Goal: Transaction & Acquisition: Purchase product/service

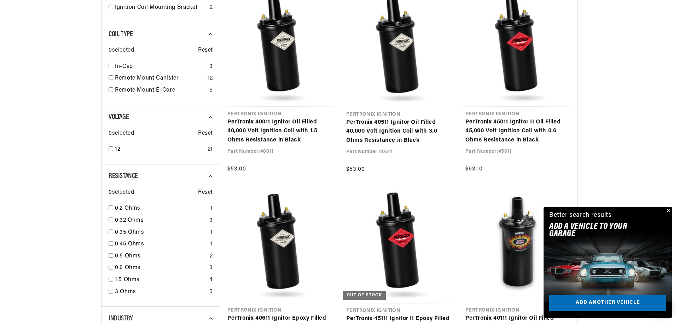
click at [666, 212] on div "Close dialog FIND THE RIGHT PARTS Take our quick quiz using the button below, a…" at bounding box center [339, 162] width 679 height 325
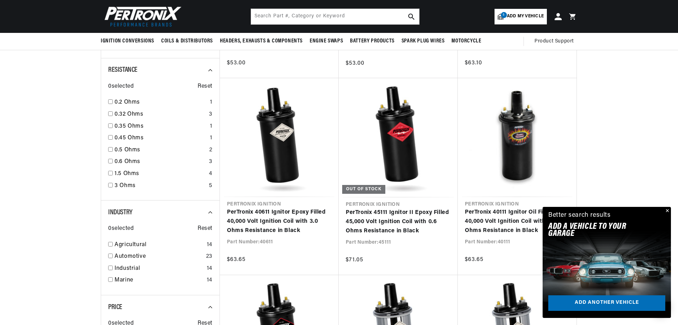
scroll to position [0, 39]
click at [667, 208] on button "Close" at bounding box center [667, 211] width 8 height 8
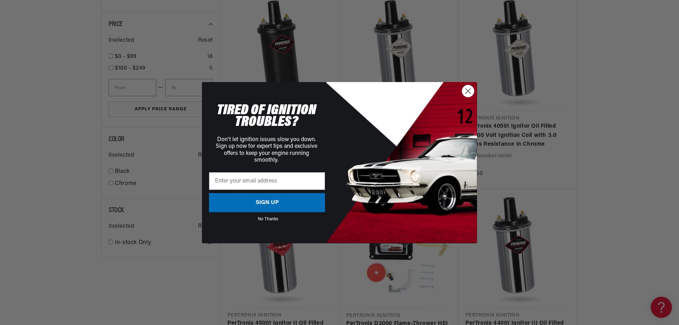
scroll to position [0, 264]
click at [467, 91] on circle "Close dialog" at bounding box center [468, 91] width 12 height 12
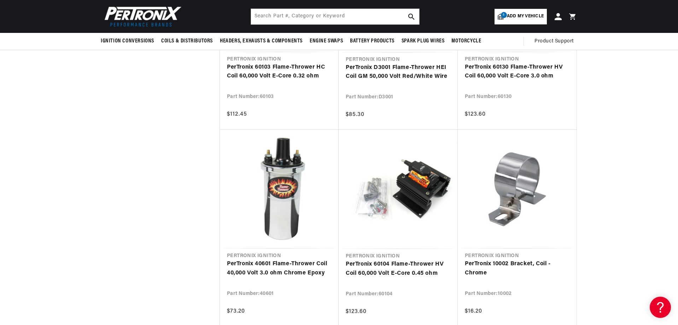
scroll to position [1344, 0]
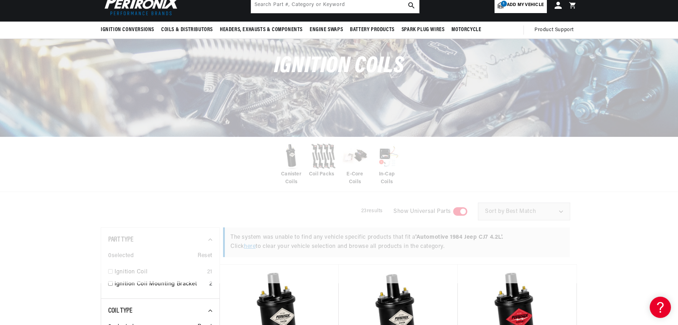
scroll to position [106, 0]
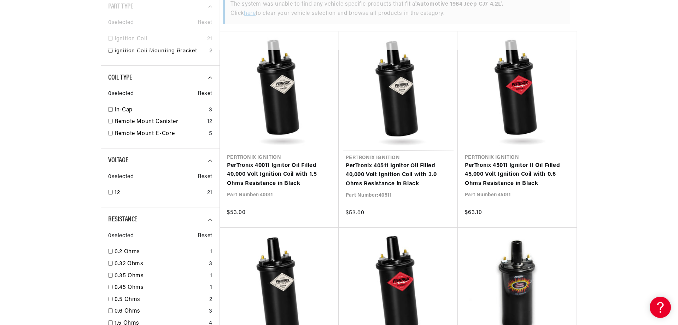
scroll to position [283, 0]
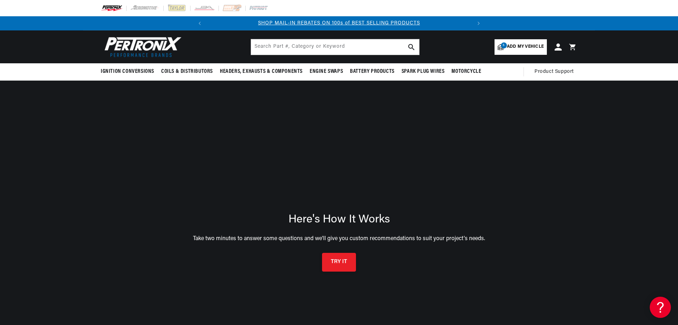
click at [332, 265] on button "TRY IT" at bounding box center [339, 262] width 34 height 19
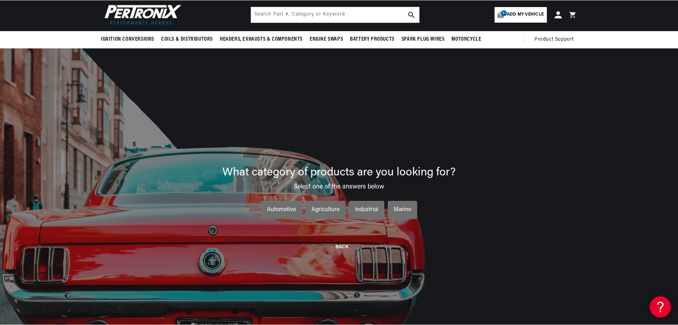
scroll to position [0, 264]
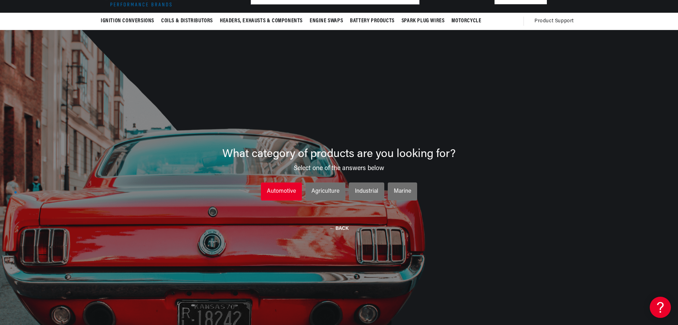
click at [273, 185] on li "Automotive Automotive Automotive" at bounding box center [281, 192] width 41 height 18
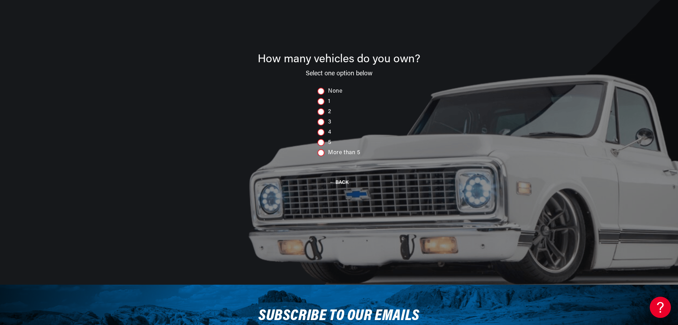
scroll to position [121, 0]
click at [322, 112] on div at bounding box center [321, 111] width 7 height 7
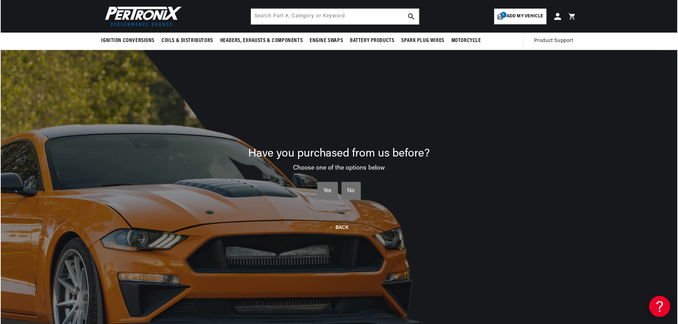
scroll to position [0, 0]
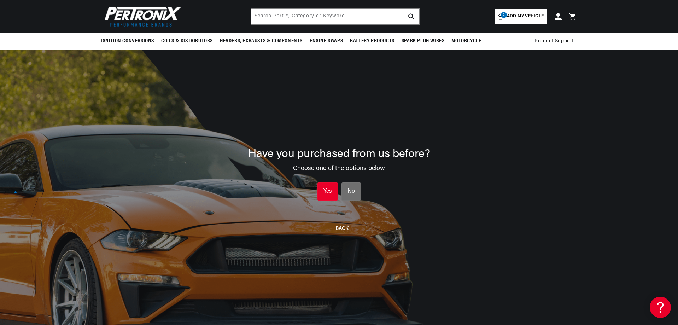
click at [330, 188] on div "Yes" at bounding box center [328, 191] width 8 height 9
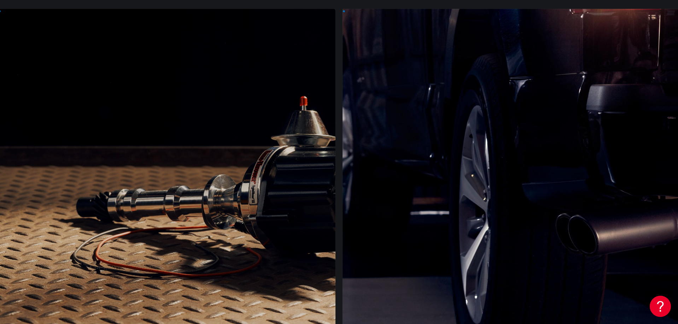
scroll to position [121, 0]
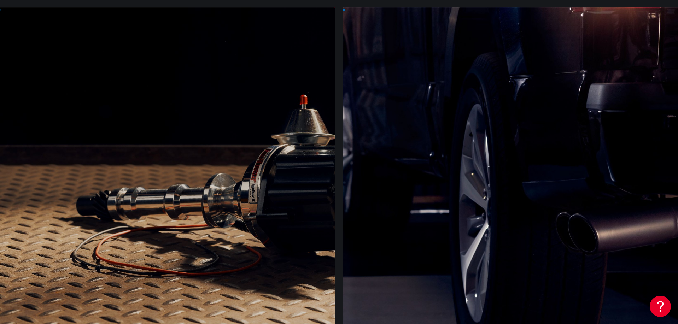
click at [116, 240] on div at bounding box center [166, 184] width 337 height 354
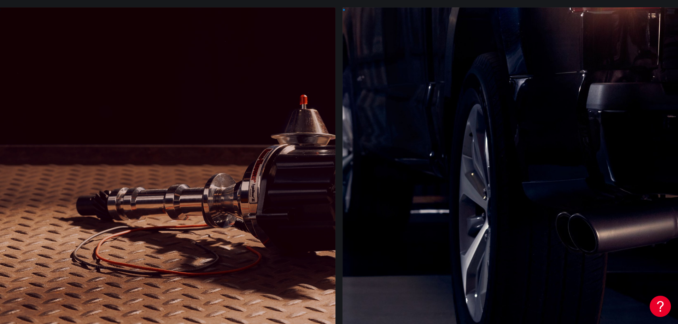
scroll to position [0, 264]
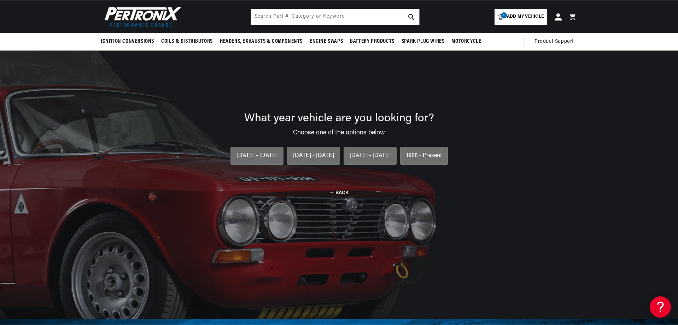
scroll to position [51, 0]
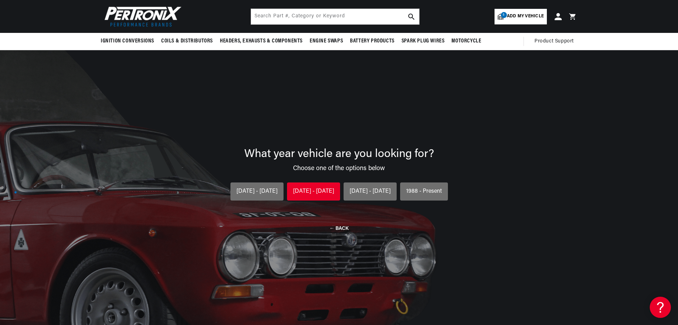
click at [310, 187] on div "1954 - 1974" at bounding box center [313, 191] width 41 height 9
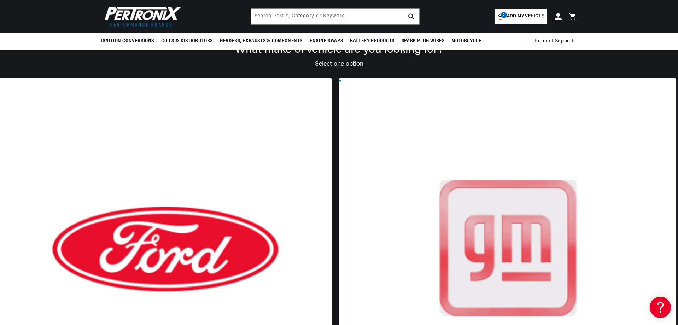
scroll to position [0, 1]
click at [339, 201] on div at bounding box center [507, 255] width 337 height 354
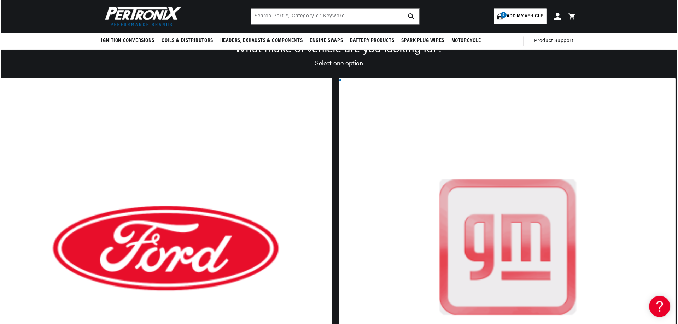
scroll to position [0, 0]
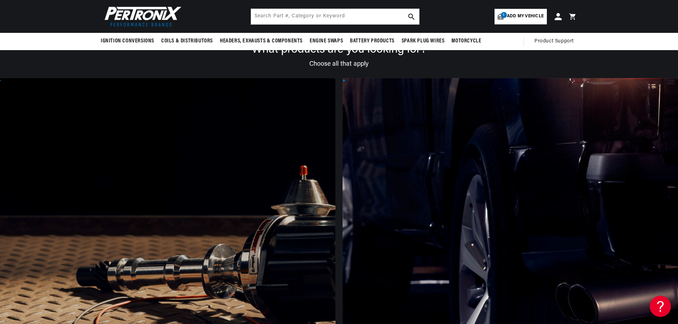
click at [119, 297] on div at bounding box center [166, 255] width 337 height 354
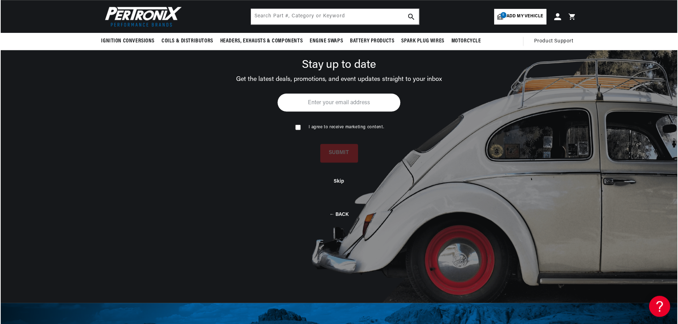
scroll to position [82, 0]
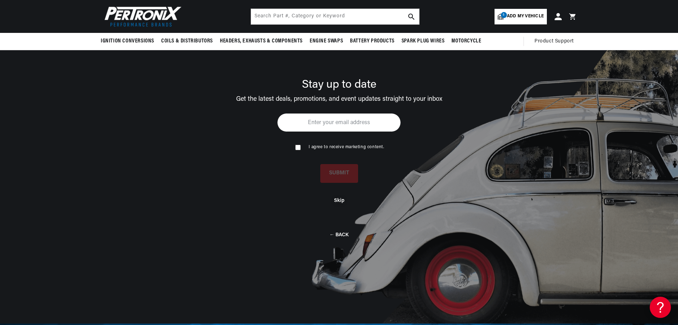
click at [340, 202] on button "Skip" at bounding box center [339, 201] width 10 height 6
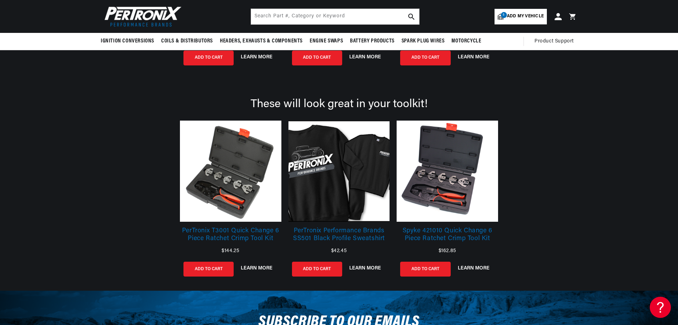
scroll to position [0, 264]
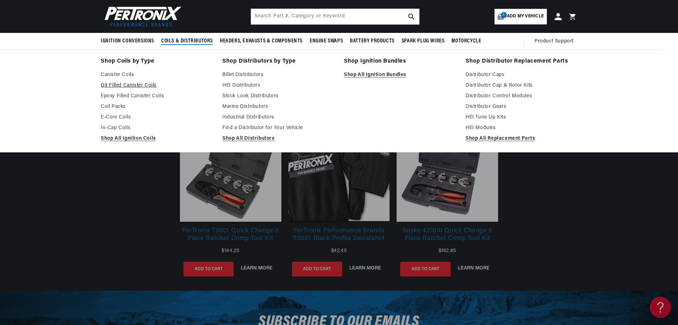
click at [127, 86] on link "Oil Filled Canister Coils" at bounding box center [157, 85] width 112 height 8
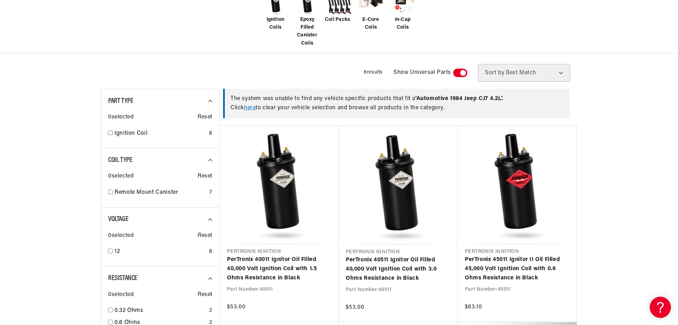
scroll to position [318, 0]
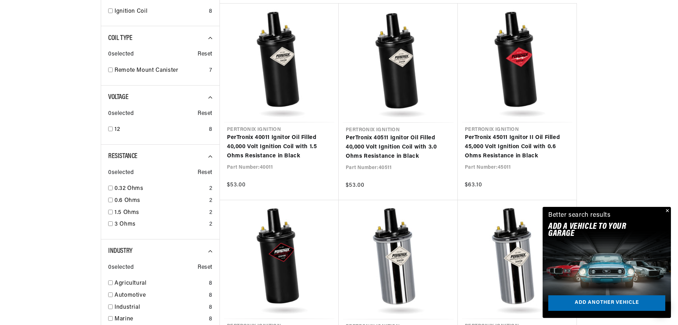
click at [667, 211] on button "Close" at bounding box center [667, 211] width 8 height 8
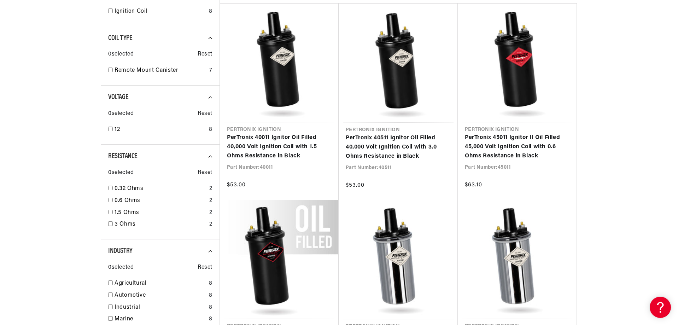
scroll to position [0, 264]
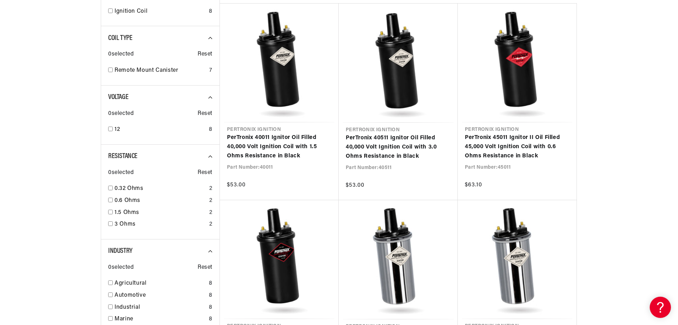
click at [633, 85] on div at bounding box center [339, 275] width 678 height 667
click at [109, 223] on input "checkbox" at bounding box center [110, 223] width 5 height 5
checkbox input "true"
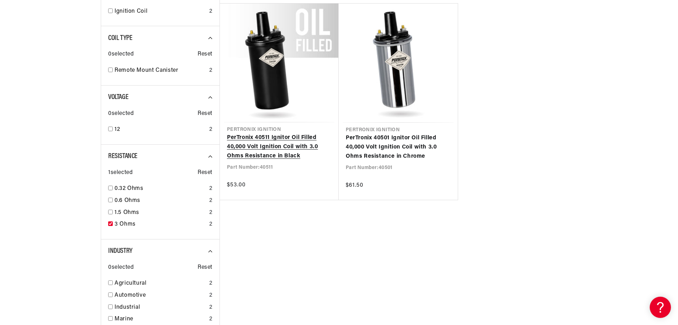
click at [254, 143] on link "PerTronix 40511 Ignitor Oil Filled 40,000 Volt Ignition Coil with 3.0 Ohms Resi…" at bounding box center [279, 146] width 105 height 27
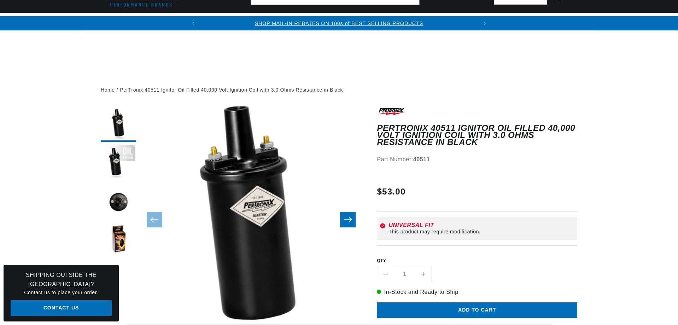
scroll to position [177, 0]
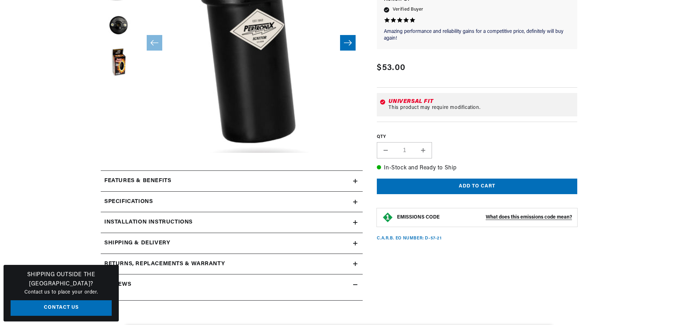
click at [151, 182] on h2 "Features & Benefits" at bounding box center [137, 181] width 67 height 9
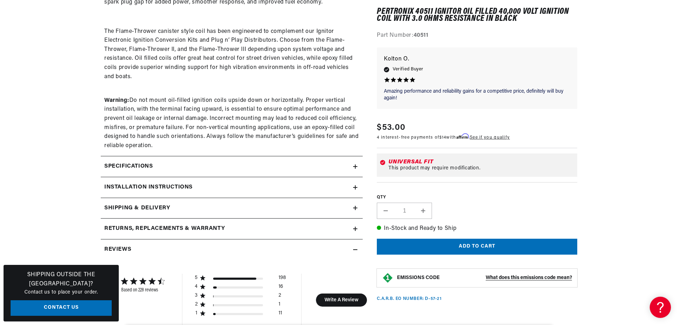
scroll to position [0, 0]
click at [117, 167] on h2 "Specifications" at bounding box center [128, 166] width 48 height 9
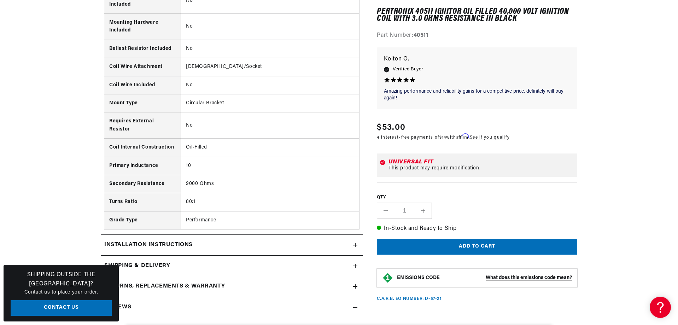
scroll to position [920, 0]
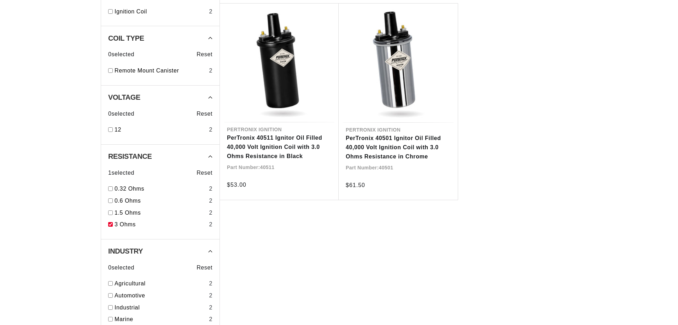
scroll to position [318, 0]
click at [111, 220] on div "1.5 Ohms 2" at bounding box center [160, 214] width 104 height 12
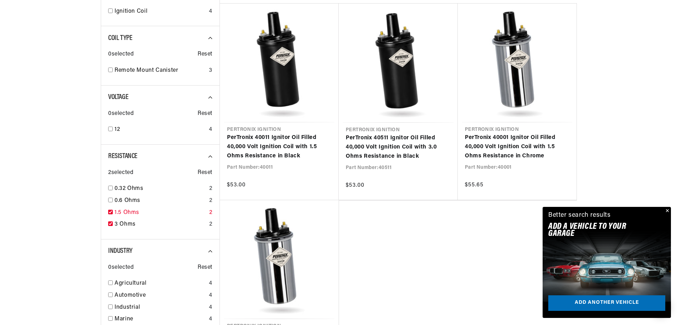
click at [110, 213] on input "checkbox" at bounding box center [110, 212] width 5 height 5
checkbox input "false"
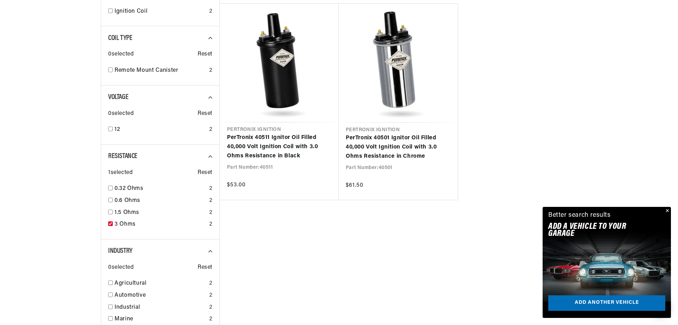
click at [111, 225] on input "checkbox" at bounding box center [110, 223] width 5 height 5
checkbox input "false"
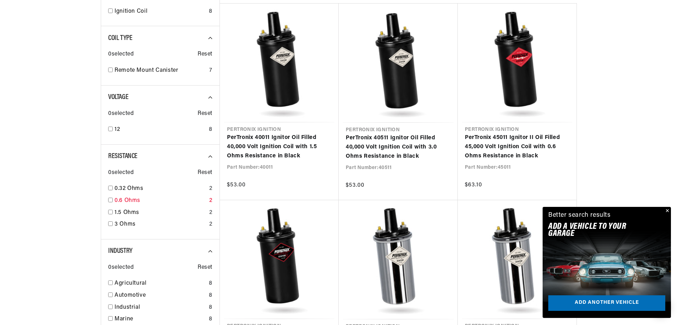
scroll to position [0, 264]
click at [112, 212] on input "checkbox" at bounding box center [110, 212] width 5 height 5
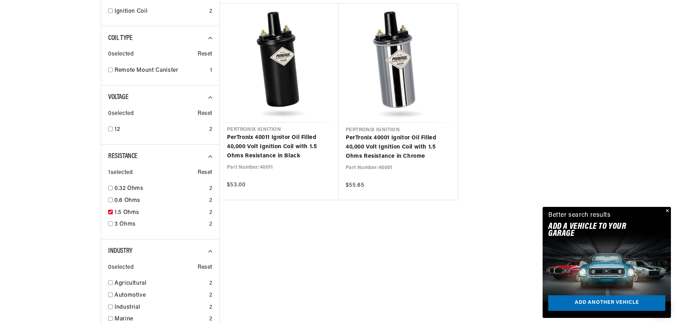
click at [667, 210] on button "Close" at bounding box center [667, 211] width 8 height 8
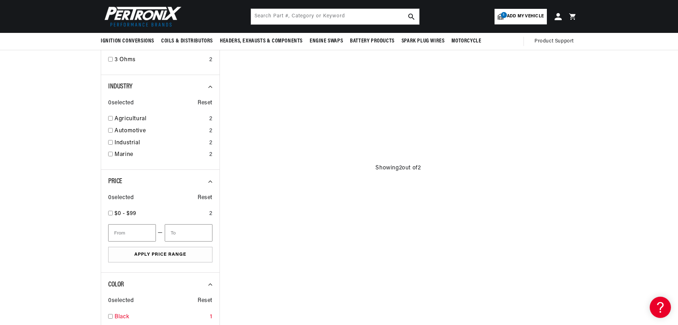
scroll to position [354, 0]
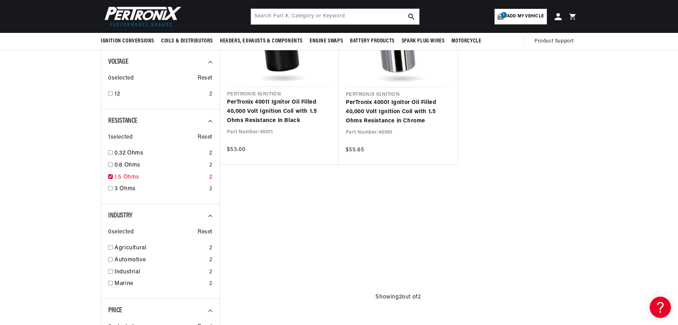
click at [112, 176] on input "checkbox" at bounding box center [110, 176] width 5 height 5
checkbox input "false"
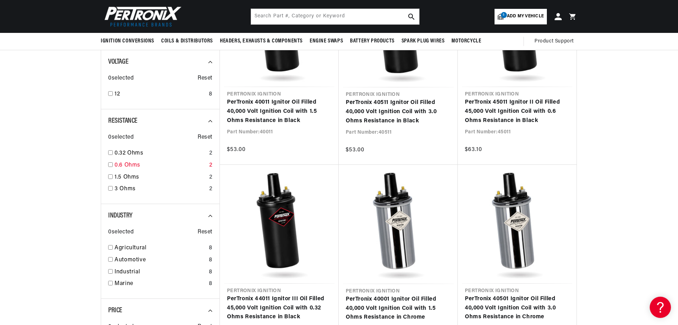
click at [109, 164] on input "checkbox" at bounding box center [110, 164] width 5 height 5
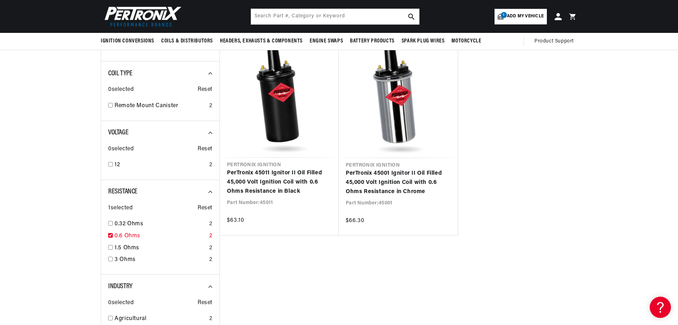
click at [114, 233] on div "0.6 Ohms 2" at bounding box center [160, 238] width 104 height 12
checkbox input "false"
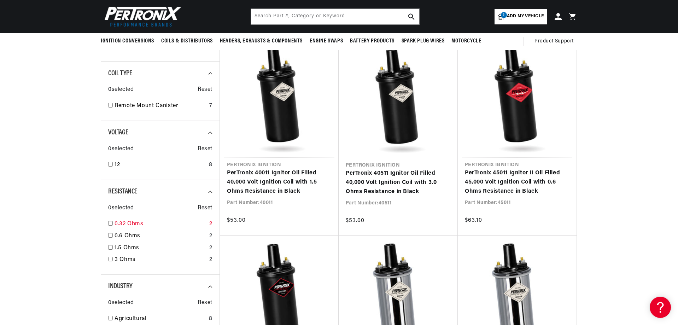
click at [111, 224] on input "checkbox" at bounding box center [110, 223] width 5 height 5
checkbox input "true"
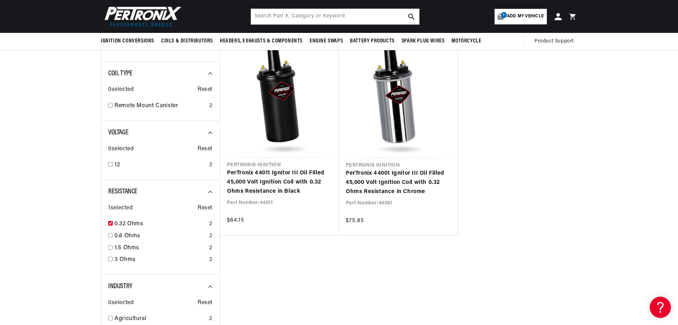
scroll to position [0, 264]
click at [111, 237] on input "checkbox" at bounding box center [110, 235] width 5 height 5
checkbox input "true"
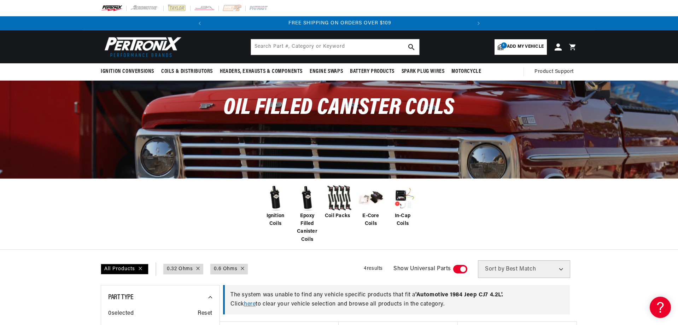
click at [312, 209] on img at bounding box center [307, 198] width 28 height 28
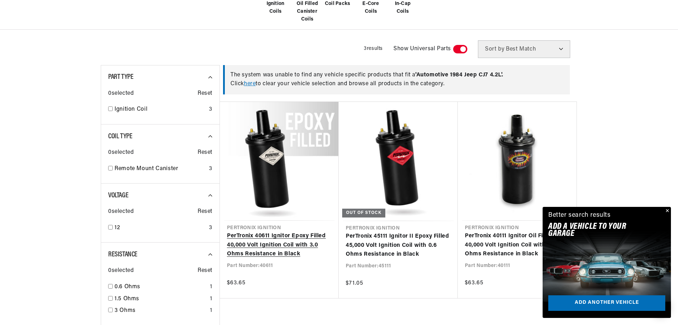
scroll to position [354, 0]
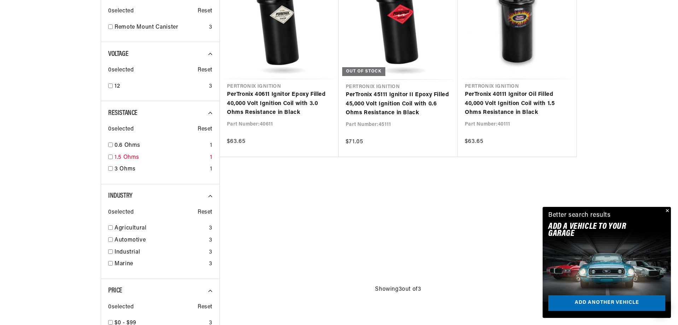
click at [110, 158] on input "checkbox" at bounding box center [110, 157] width 5 height 5
checkbox input "true"
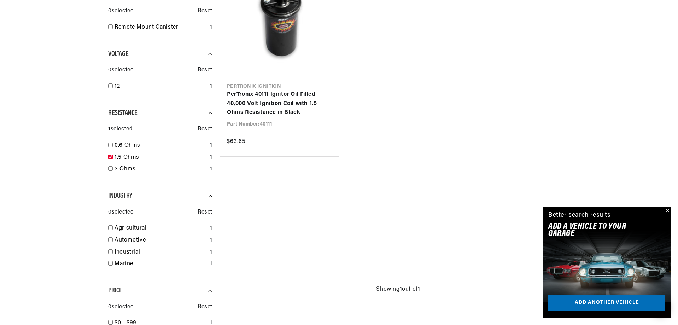
scroll to position [0, 264]
click at [297, 109] on link "PerTronix 40111 Ignitor Oil Filled 40,000 Volt Ignition Coil with 1.5 Ohms Resi…" at bounding box center [279, 103] width 105 height 27
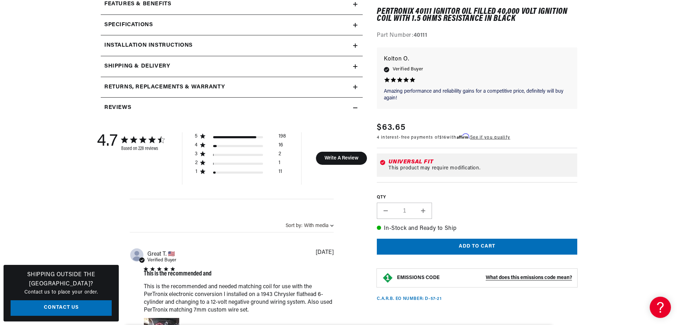
click at [591, 68] on section "228 Reviews" at bounding box center [339, 305] width 512 height 1118
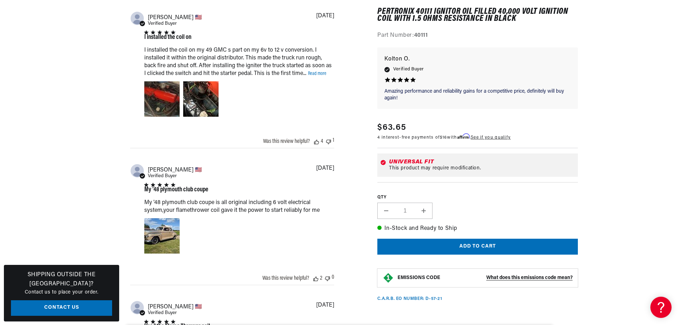
scroll to position [955, 0]
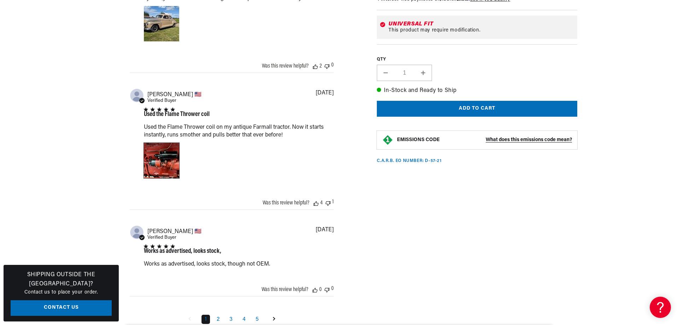
click at [166, 153] on div "Image of Review by Ken M. on November 16, 22 number 1" at bounding box center [161, 160] width 35 height 35
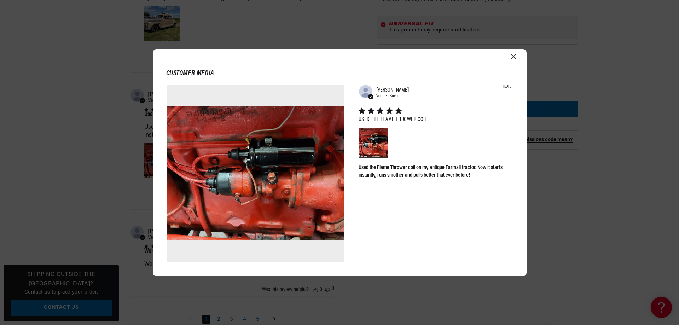
scroll to position [0, 0]
click at [513, 56] on icon "Close modal" at bounding box center [513, 56] width 5 height 5
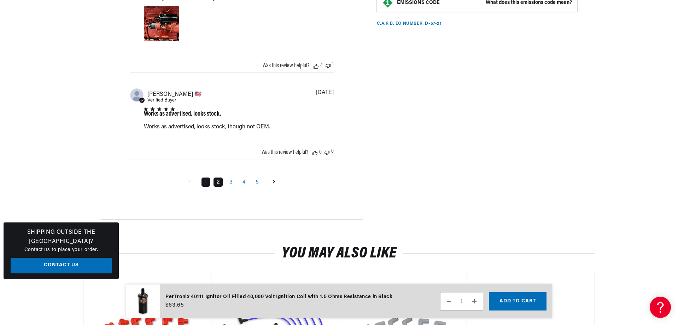
click at [221, 186] on link "2" at bounding box center [218, 182] width 9 height 9
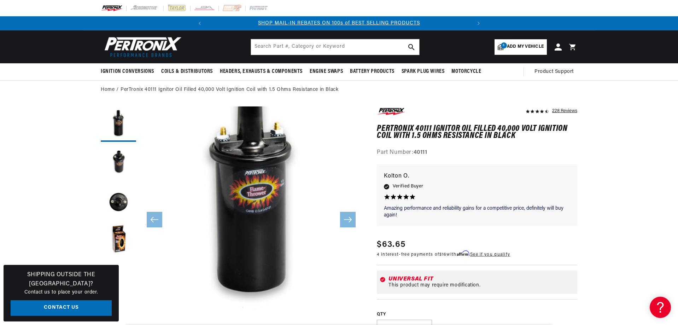
scroll to position [0, 138]
